Goal: Transaction & Acquisition: Purchase product/service

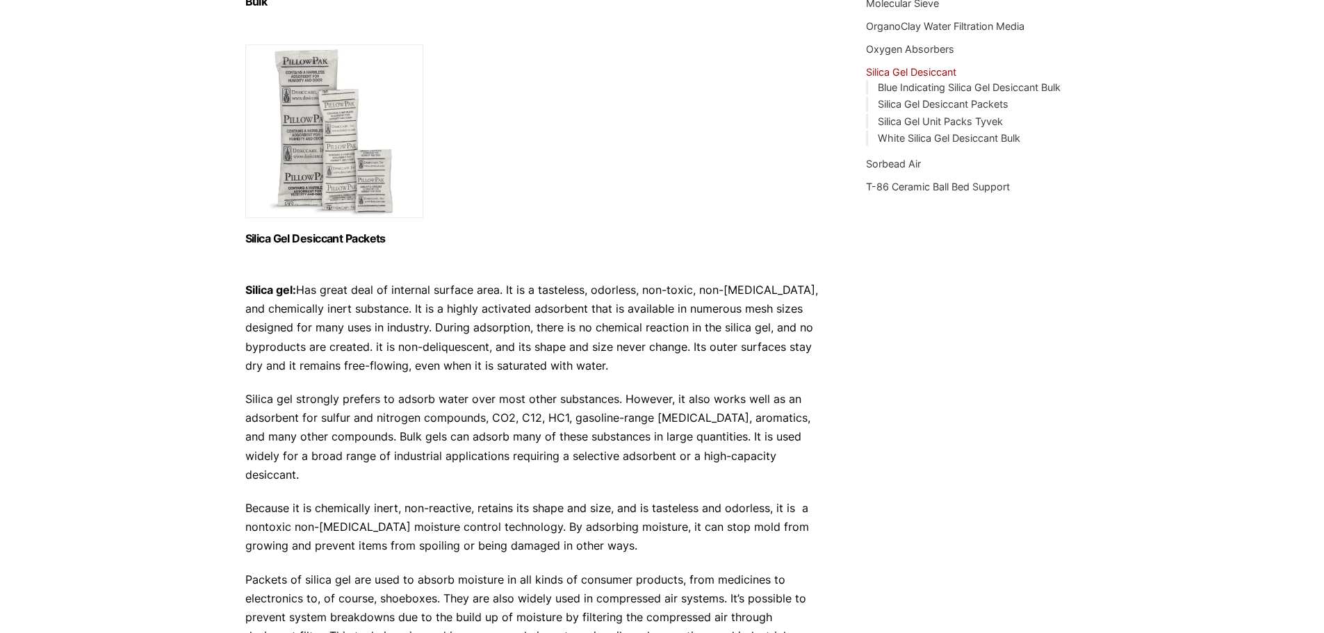
scroll to position [417, 0]
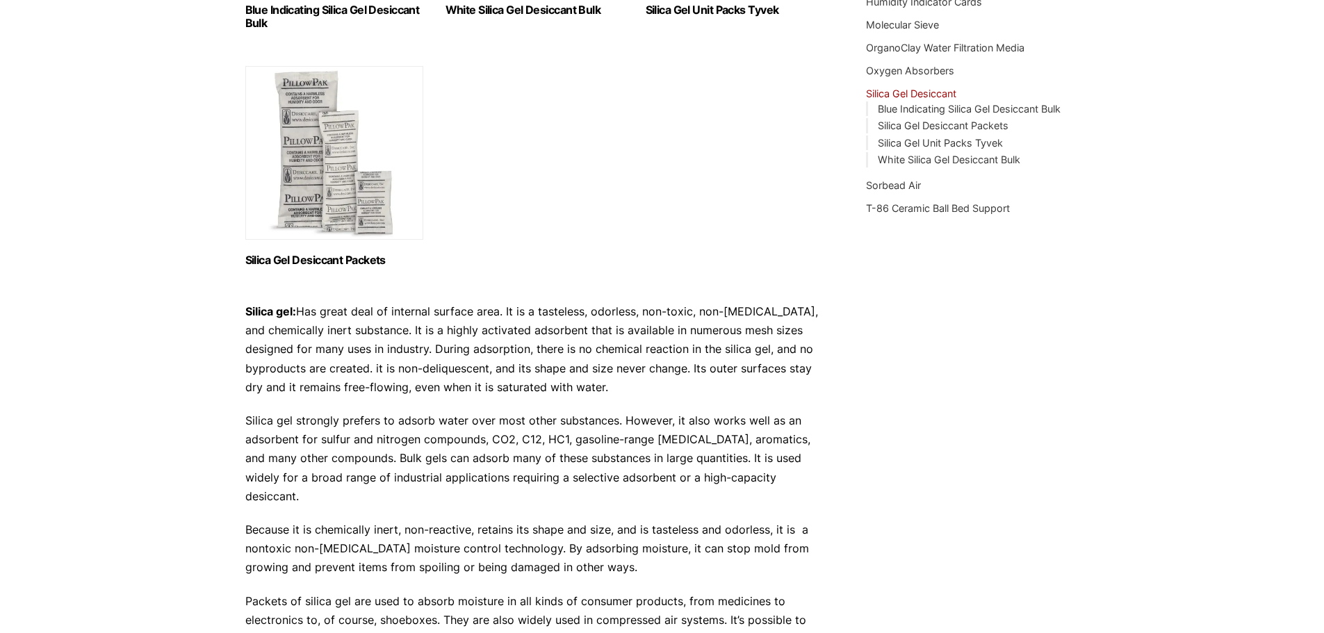
click at [301, 158] on img "Visit product category Silica Gel Desiccant Packets" at bounding box center [334, 153] width 178 height 174
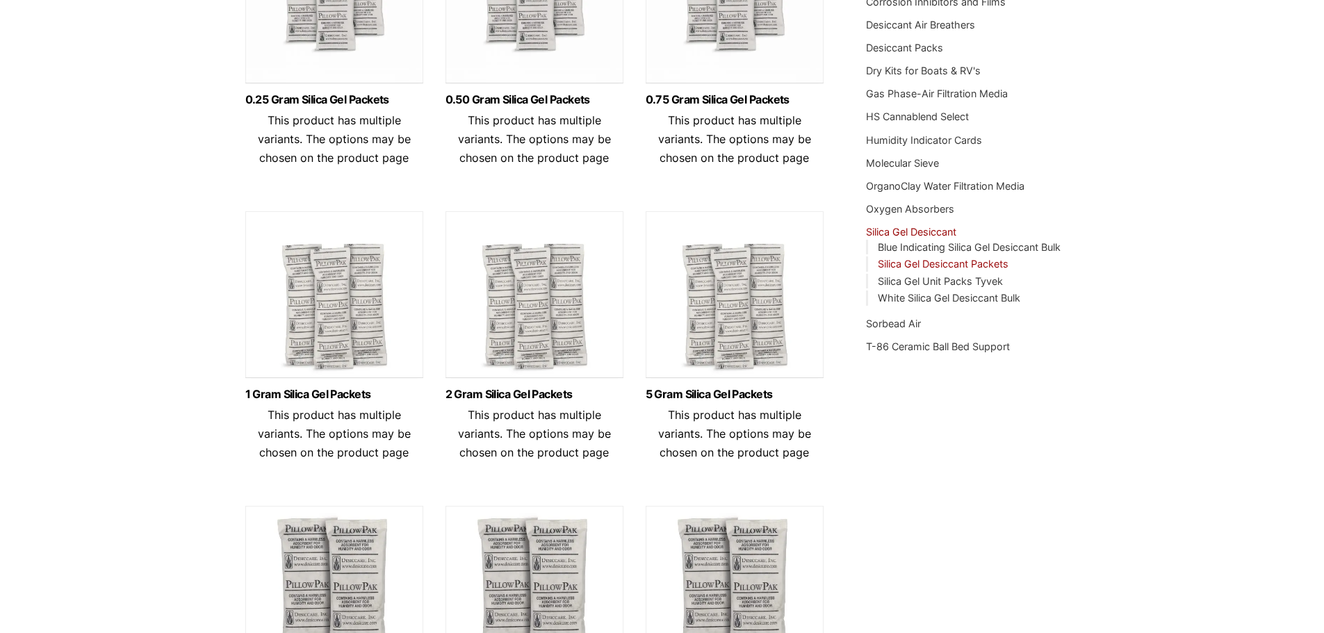
scroll to position [278, 0]
click at [921, 245] on link "Blue Indicating Silica Gel Desiccant Bulk" at bounding box center [969, 248] width 183 height 12
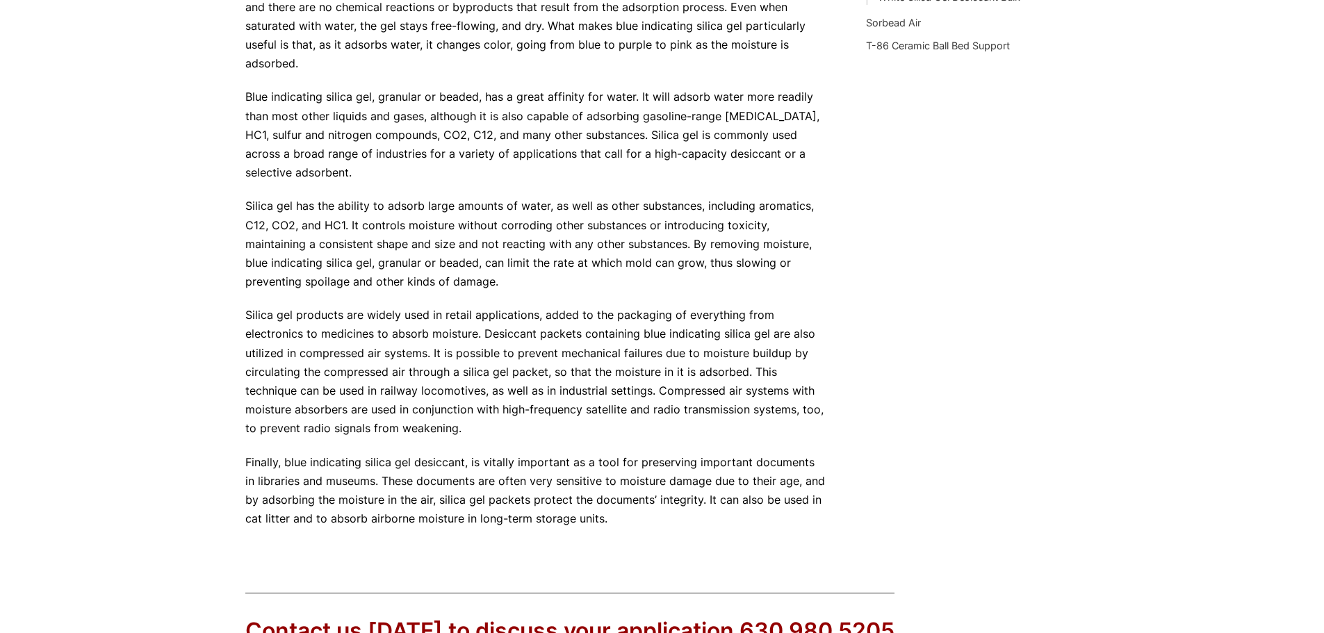
scroll to position [556, 0]
